Goal: Task Accomplishment & Management: Use online tool/utility

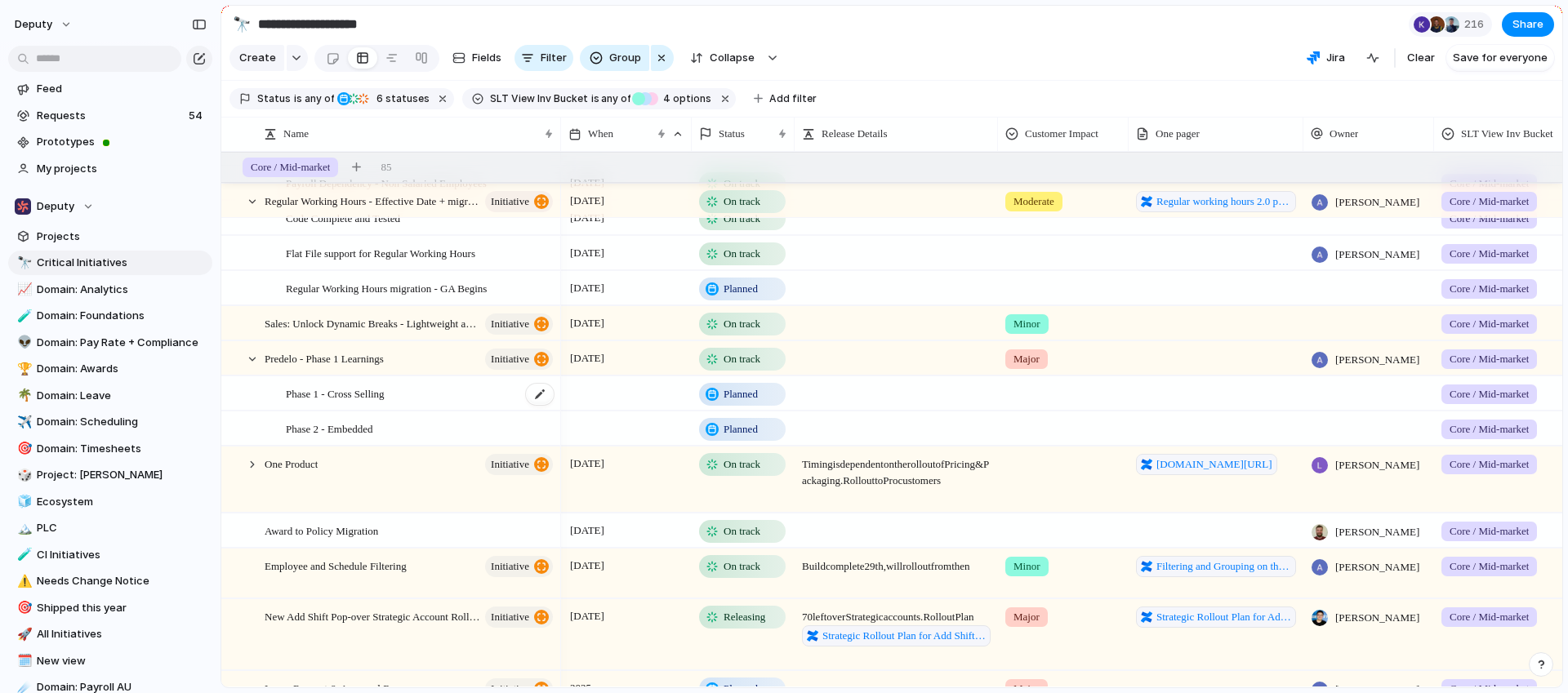
scroll to position [230, 0]
click at [356, 393] on span "Phase 1 - Cross Selling" at bounding box center [335, 393] width 99 height 19
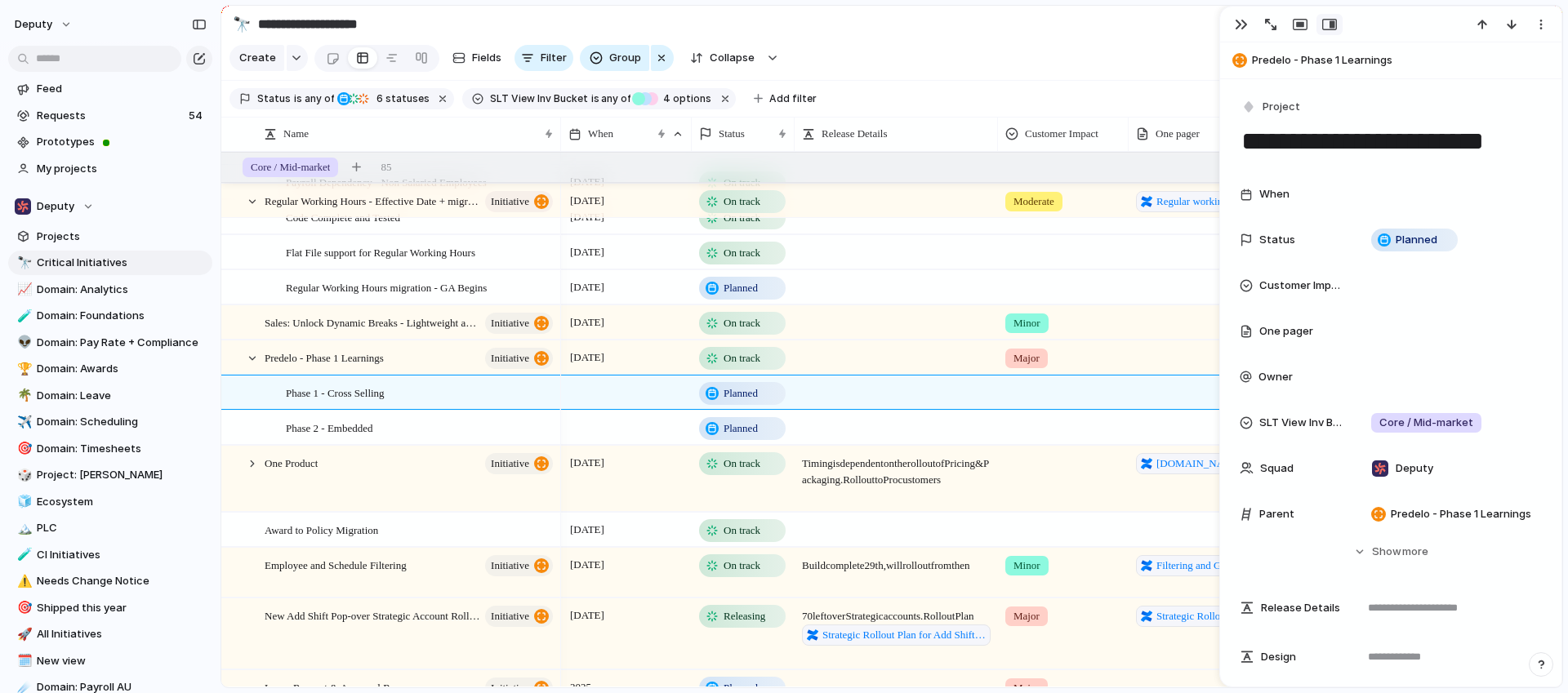
click at [1147, 60] on section "Create Fields Filter Group Zoom Collapse Jira Clear Save for everyone" at bounding box center [892, 61] width 1341 height 39
